Goal: Transaction & Acquisition: Obtain resource

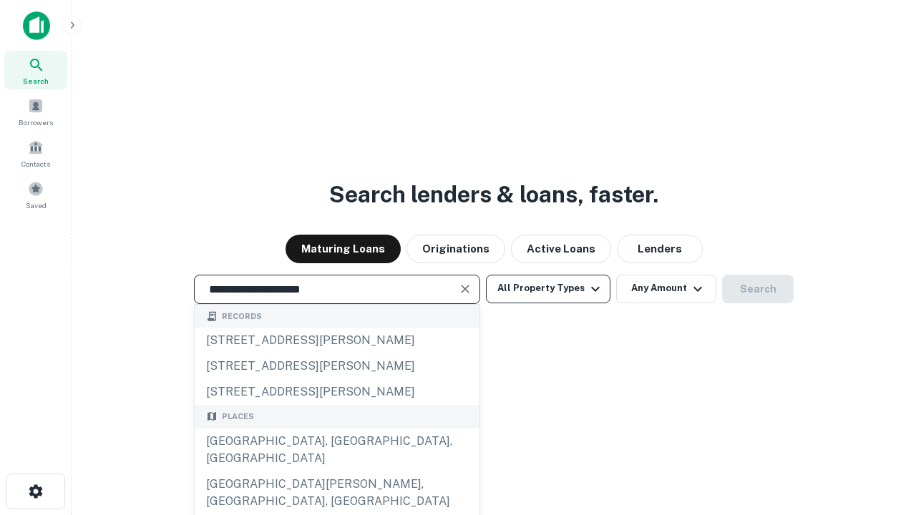
click at [336, 472] on div "[GEOGRAPHIC_DATA], [GEOGRAPHIC_DATA], [GEOGRAPHIC_DATA]" at bounding box center [337, 450] width 285 height 43
click at [548, 288] on button "All Property Types" at bounding box center [548, 289] width 125 height 29
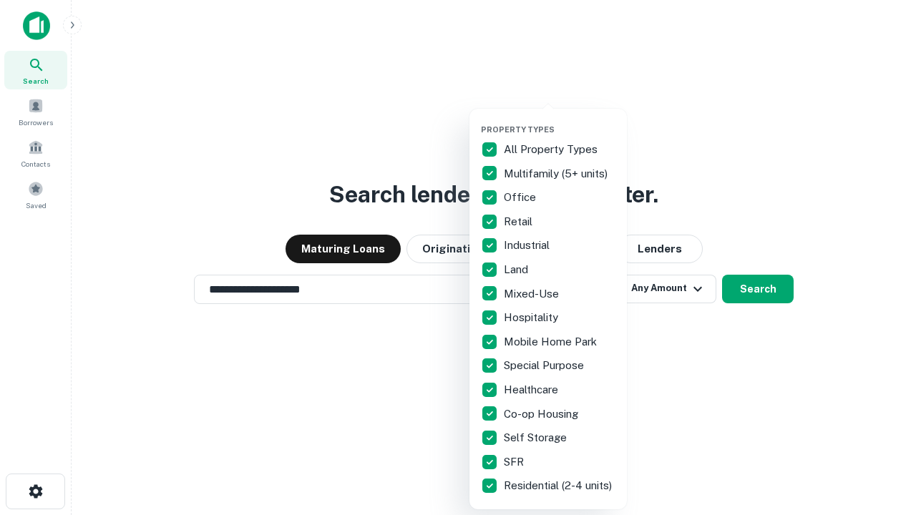
type input "**********"
click at [560, 120] on button "button" at bounding box center [559, 120] width 157 height 1
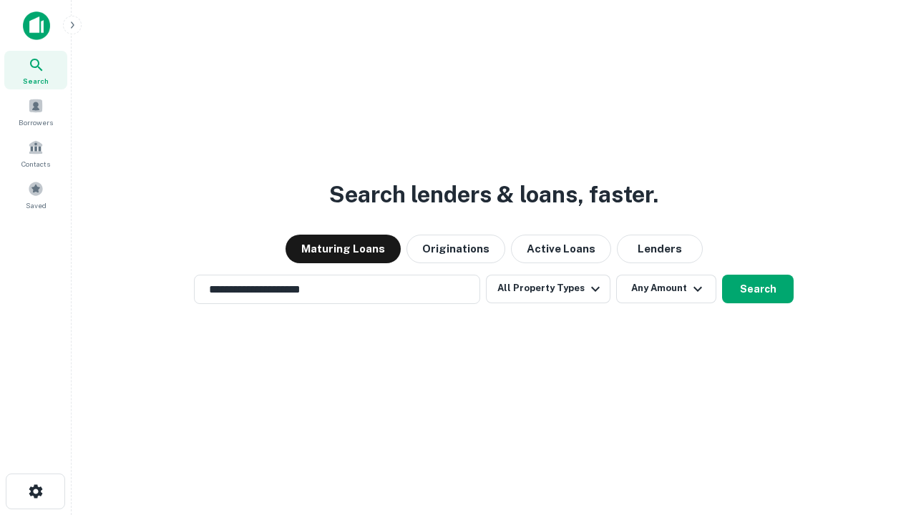
scroll to position [22, 0]
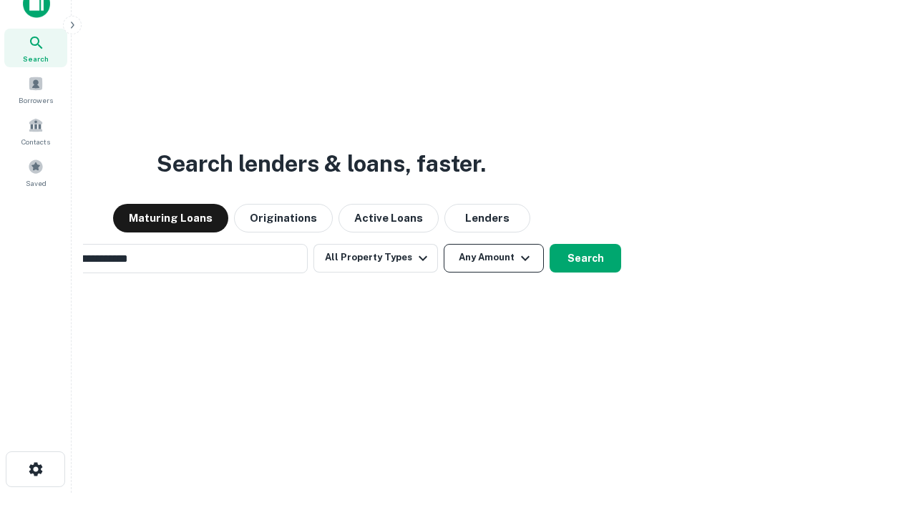
click at [444, 244] on button "Any Amount" at bounding box center [494, 258] width 100 height 29
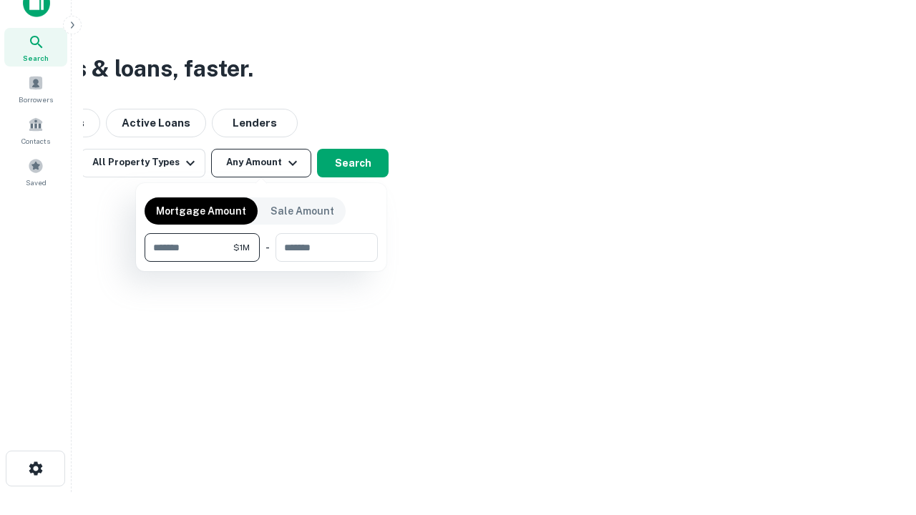
type input "*******"
click at [261, 262] on button "button" at bounding box center [261, 262] width 233 height 1
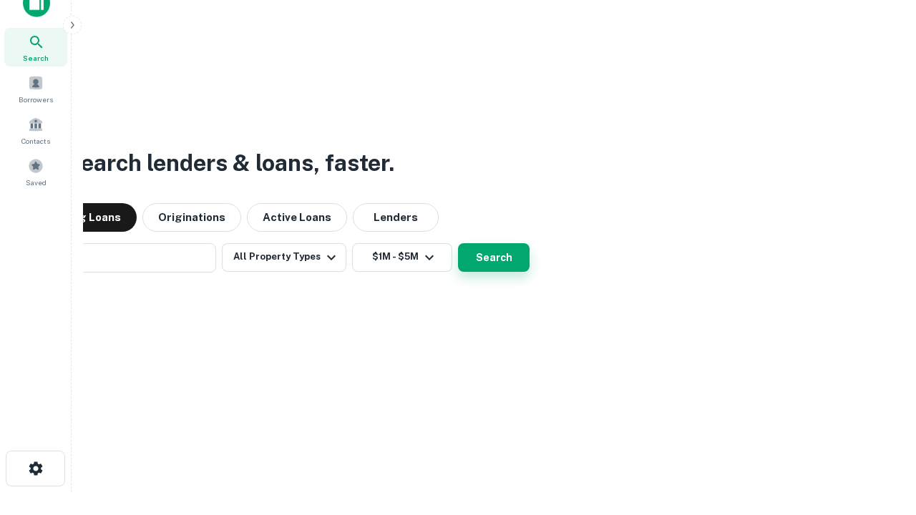
click at [458, 243] on button "Search" at bounding box center [494, 257] width 72 height 29
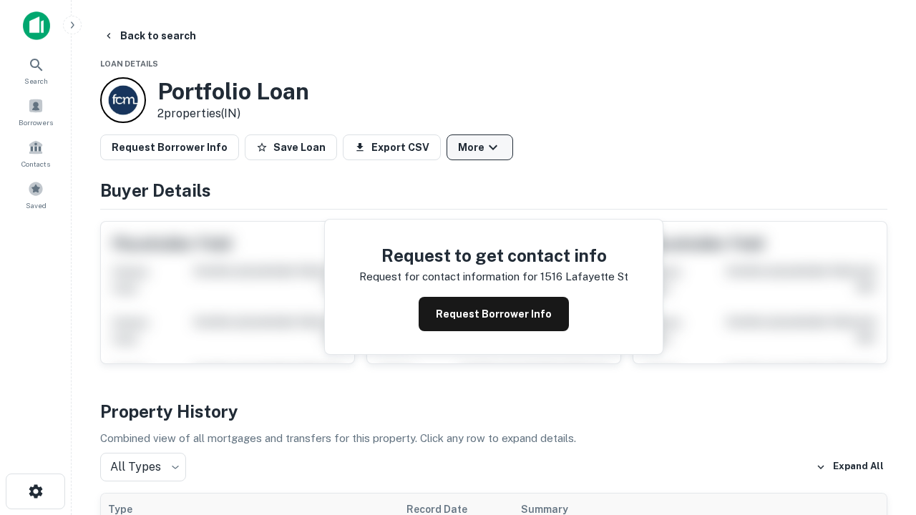
click at [480, 147] on button "More" at bounding box center [480, 148] width 67 height 26
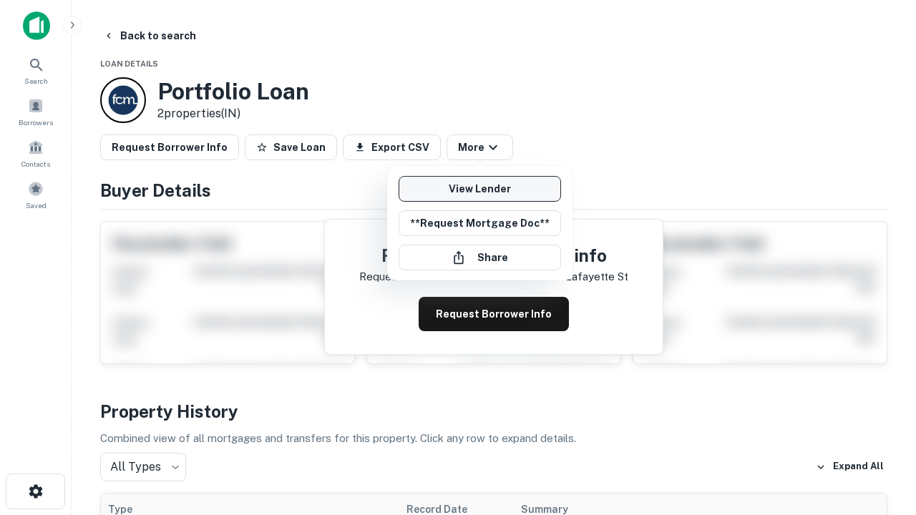
click at [480, 189] on link "View Lender" at bounding box center [480, 189] width 163 height 26
